Goal: Transaction & Acquisition: Book appointment/travel/reservation

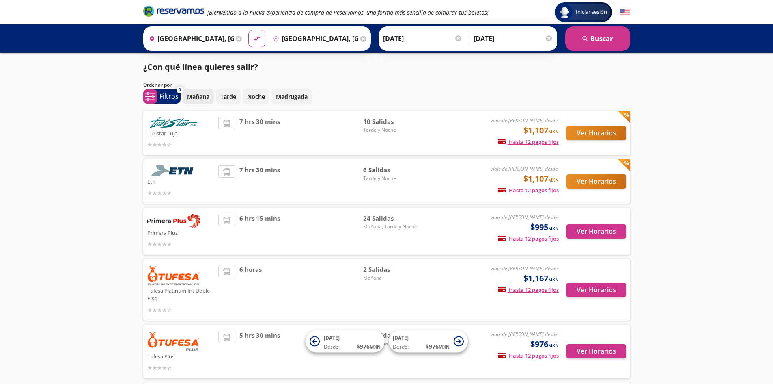
click at [201, 96] on p "Mañana" at bounding box center [198, 96] width 22 height 9
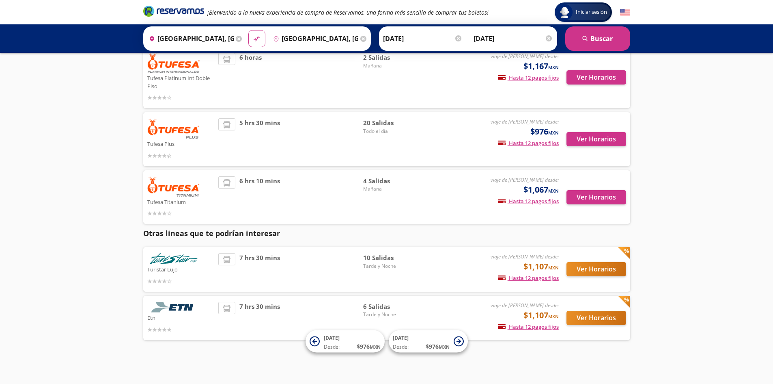
scroll to position [118, 0]
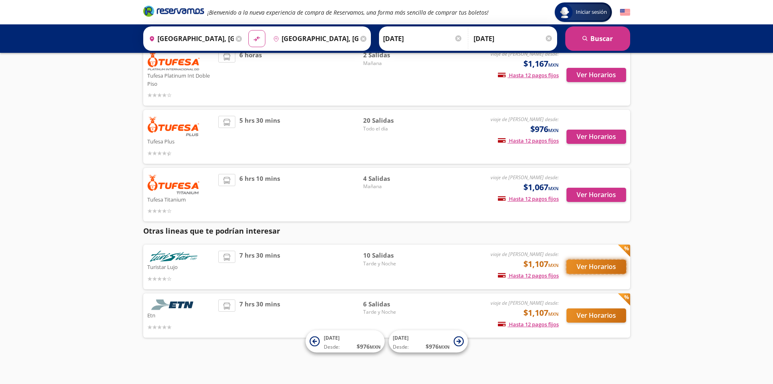
click at [591, 265] on button "Ver Horarios" at bounding box center [597, 266] width 60 height 14
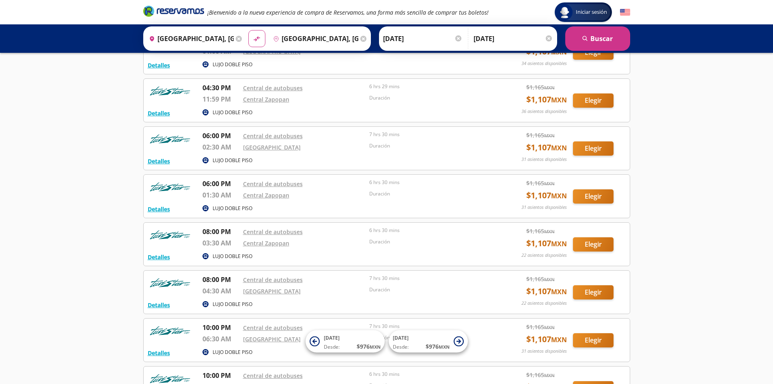
scroll to position [81, 0]
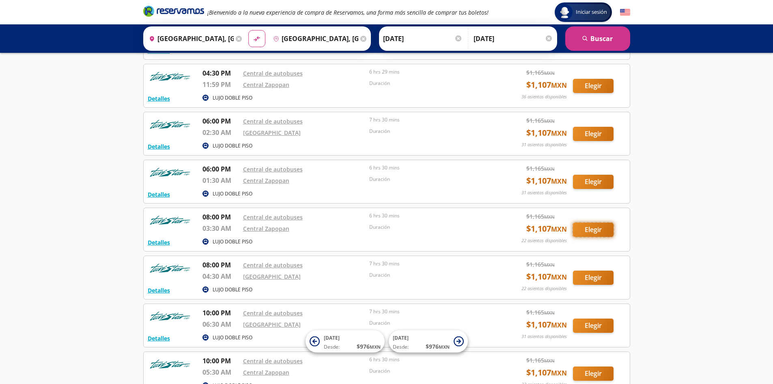
click at [594, 229] on button "Elegir" at bounding box center [593, 229] width 41 height 14
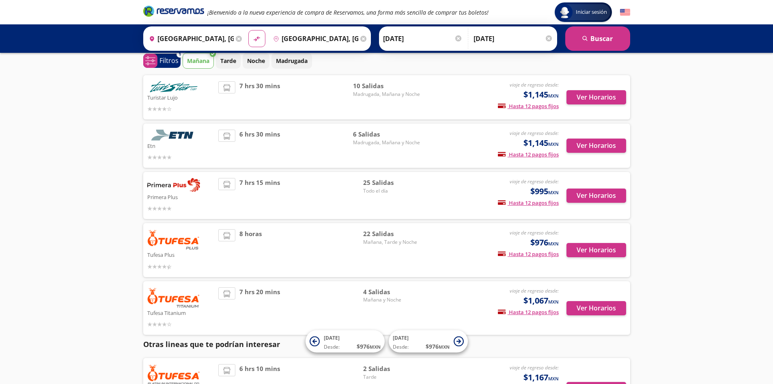
scroll to position [11, 0]
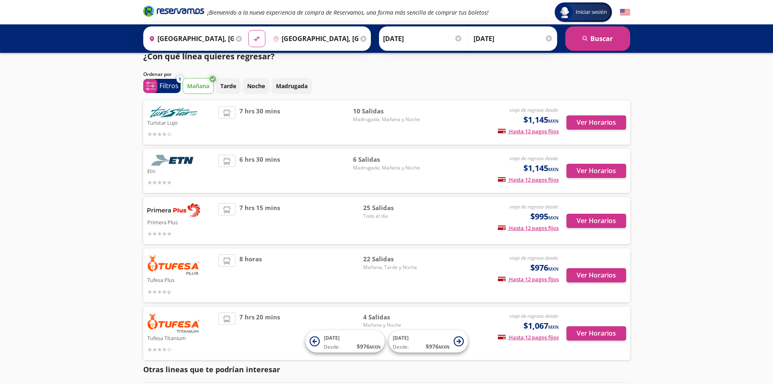
click at [346, 81] on div "Mañana Tarde Noche Madrugada" at bounding box center [407, 86] width 448 height 16
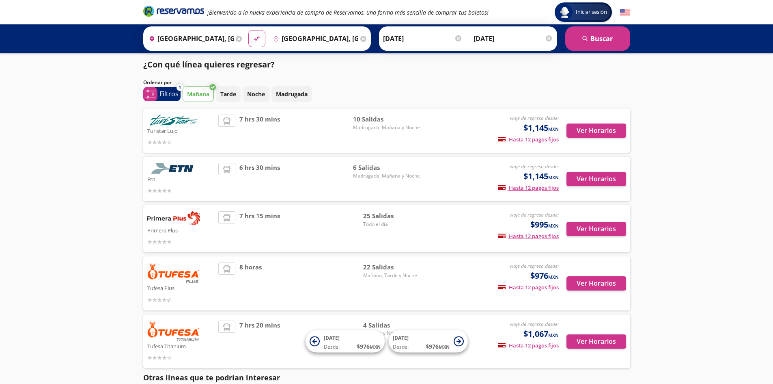
scroll to position [0, 0]
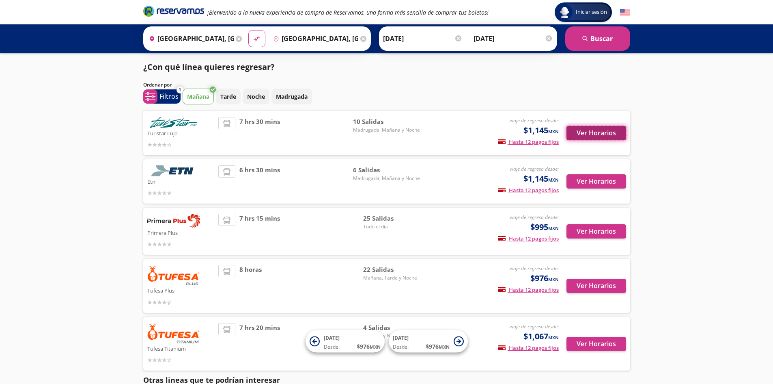
click at [587, 131] on button "Ver Horarios" at bounding box center [597, 133] width 60 height 14
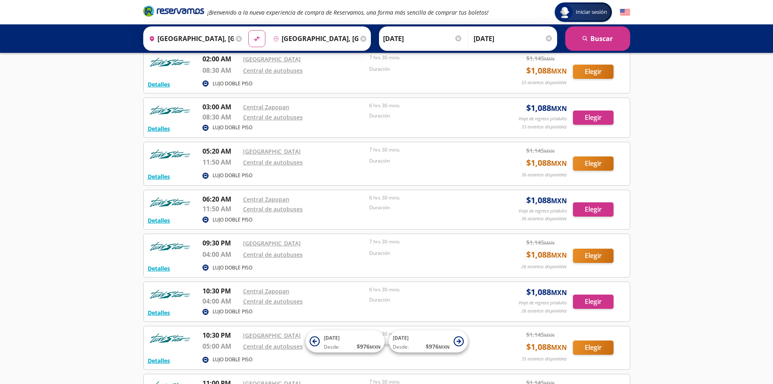
scroll to position [84, 0]
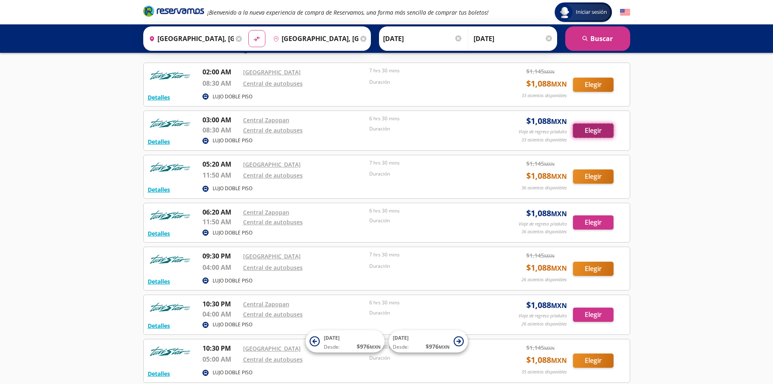
click at [590, 129] on button "Elegir" at bounding box center [593, 130] width 41 height 14
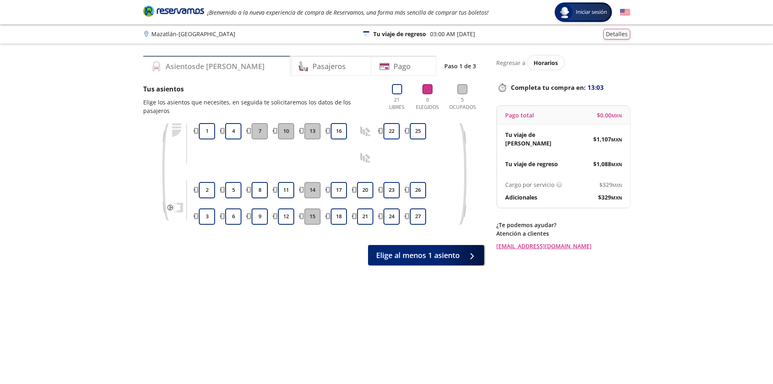
click at [208, 65] on h4 "Asientos de [PERSON_NAME]" at bounding box center [215, 66] width 99 height 11
click at [299, 149] on div "3 2 1 6 5 4 9 8 7 12 11 10 15 14 13 18 17 16 21 20 24 23 22 27 26 25" at bounding box center [326, 173] width 258 height 101
